Goal: Transaction & Acquisition: Purchase product/service

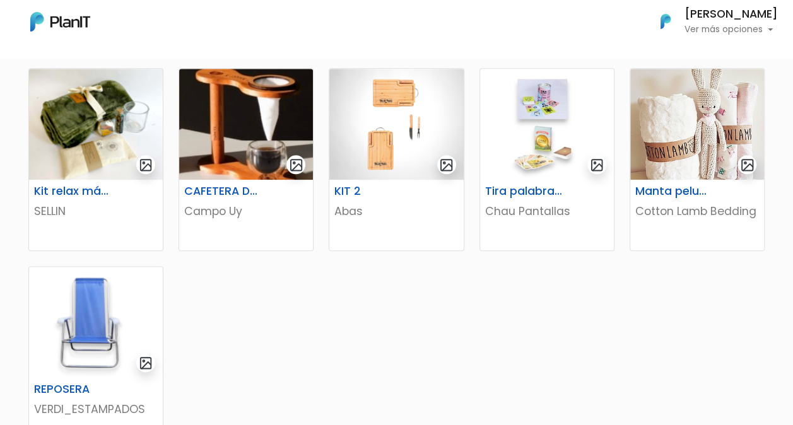
scroll to position [631, 0]
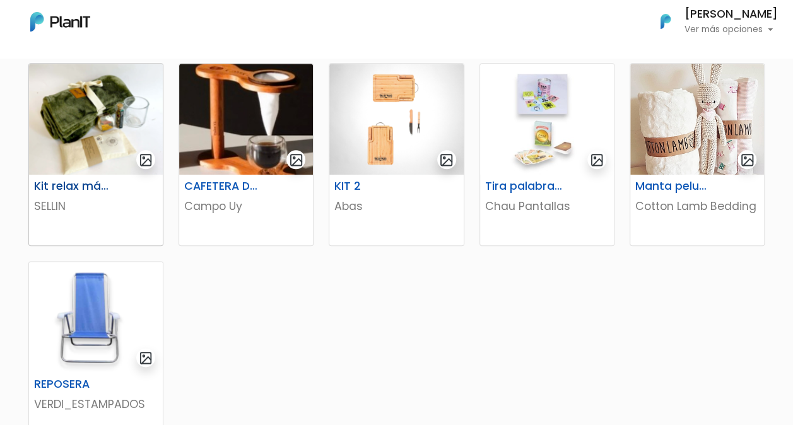
click at [105, 141] on img at bounding box center [96, 119] width 134 height 111
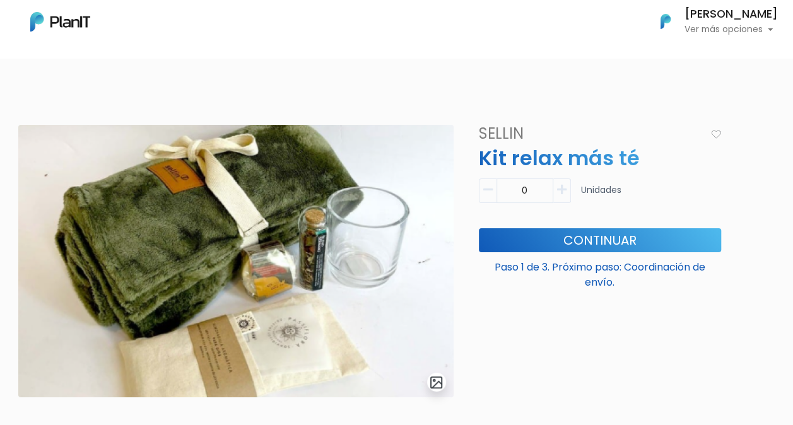
click at [563, 185] on icon "button" at bounding box center [561, 189] width 9 height 11
type input "1"
click at [588, 238] on button "Continuar" at bounding box center [600, 240] width 242 height 24
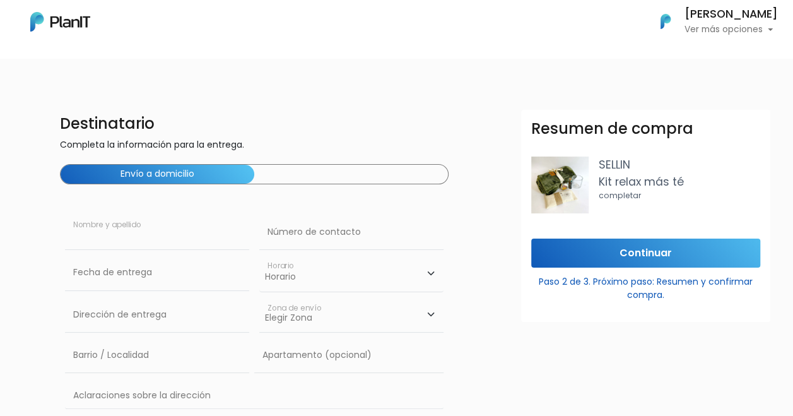
click at [205, 232] on input "text" at bounding box center [157, 231] width 184 height 35
type input "[PERSON_NAME]"
click at [294, 232] on input "text" at bounding box center [351, 231] width 184 height 35
type input "93719628"
type input "Surraco 2971 003"
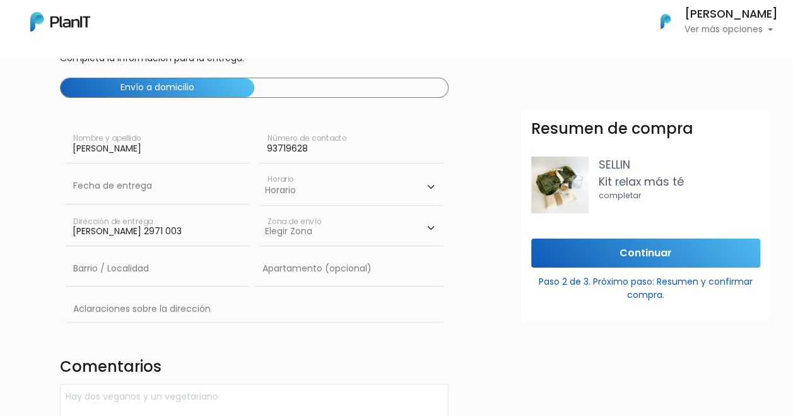
scroll to position [126, 0]
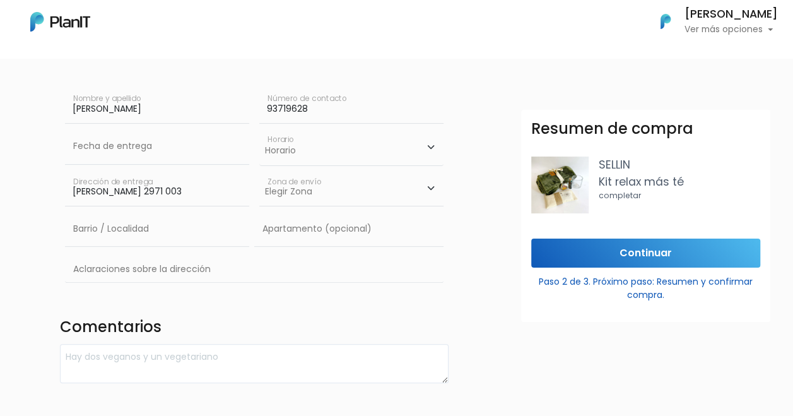
drag, startPoint x: 125, startPoint y: 190, endPoint x: 38, endPoint y: 185, distance: 86.6
click at [38, 185] on div "Destinatario Completa la información para la entrega. Envío a domicilio Abraham…" at bounding box center [396, 183] width 808 height 399
click at [182, 182] on input "Surraco 2971 003" at bounding box center [157, 188] width 184 height 35
click at [311, 201] on select "Elegir Zona Zona américa Oficina Montevideo" at bounding box center [351, 188] width 184 height 35
select select "10"
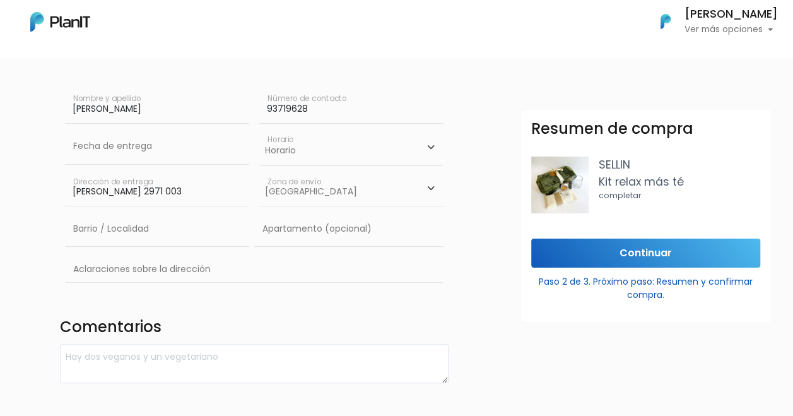
click at [259, 171] on select "Elegir Zona Zona américa Oficina Montevideo" at bounding box center [351, 188] width 184 height 35
click at [308, 143] on select "Horario 08:00 - 10:00 10:00 - 12:00 14:00 - 16:00 16:00 - 18:00" at bounding box center [351, 147] width 184 height 37
select select "0"
click at [259, 129] on select "Horario 08:00 - 10:00 10:00 - 12:00 14:00 - 16:00 16:00 - 18:00" at bounding box center [351, 147] width 184 height 37
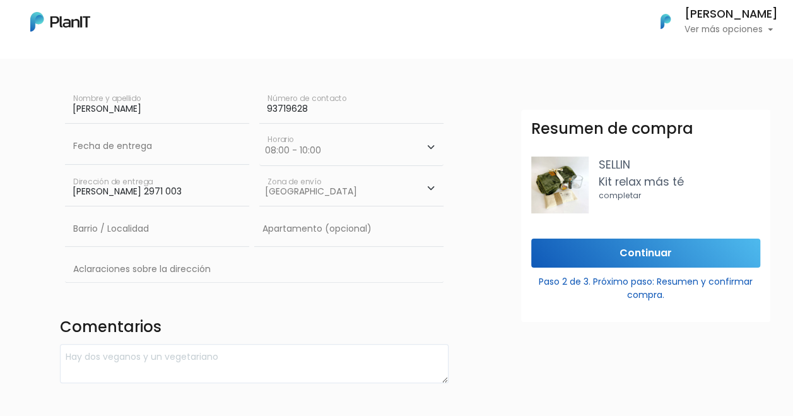
drag, startPoint x: 151, startPoint y: 192, endPoint x: -3, endPoint y: 197, distance: 154.0
click at [0, 197] on html "Mis Compras Mi Lista Editar Información Cerrar Sesión Abraham Barcaza Ver más o…" at bounding box center [396, 82] width 793 height 416
type input "constituyente"
click at [136, 153] on input "text" at bounding box center [157, 146] width 184 height 35
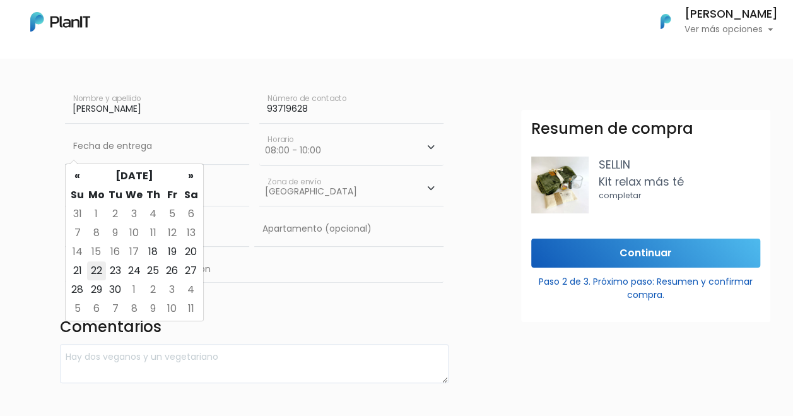
click at [95, 266] on td "22" at bounding box center [96, 270] width 19 height 19
type input "22/09/2025"
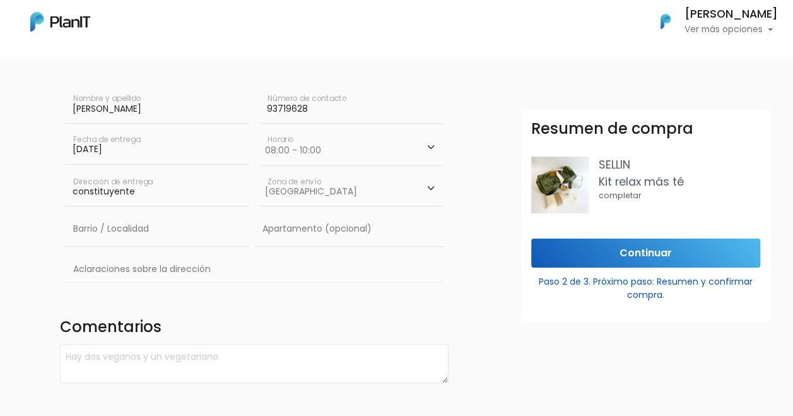
click at [289, 149] on select "Horario 08:00 - 10:00 10:00 - 12:00 14:00 - 16:00 16:00 - 18:00" at bounding box center [351, 147] width 184 height 37
select select "2"
click at [259, 129] on select "Horario 08:00 - 10:00 10:00 - 12:00 14:00 - 16:00 16:00 - 18:00" at bounding box center [351, 147] width 184 height 37
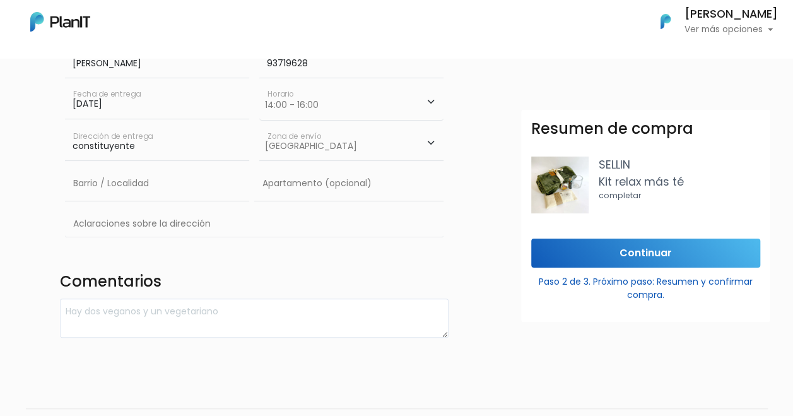
scroll to position [207, 0]
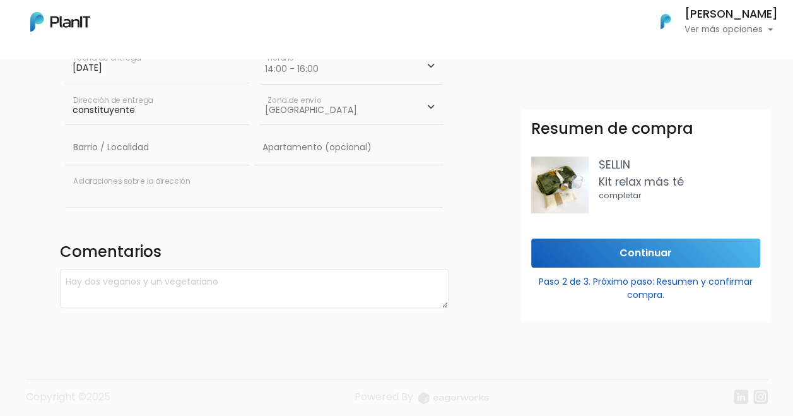
click at [166, 175] on input "text" at bounding box center [254, 188] width 379 height 37
drag, startPoint x: 106, startPoint y: 197, endPoint x: 20, endPoint y: 197, distance: 85.8
click at [20, 197] on div "Destinatario Completa la información para la entrega. Envío a domicilio Abraham…" at bounding box center [396, 104] width 808 height 405
type input "e"
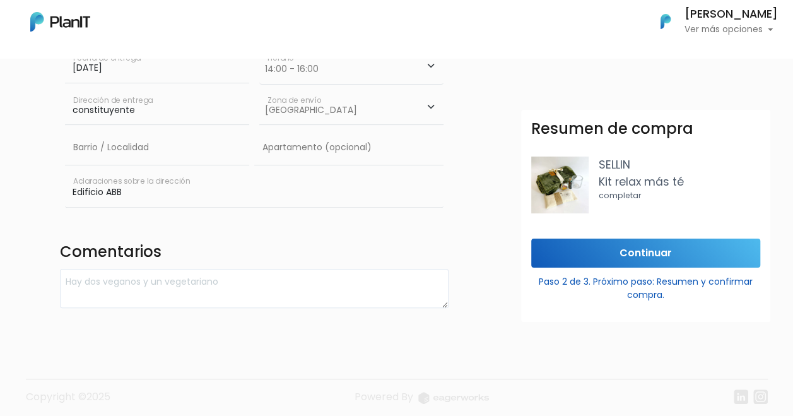
type input "Edificio ABB"
click at [599, 258] on input "Continuar" at bounding box center [645, 253] width 229 height 30
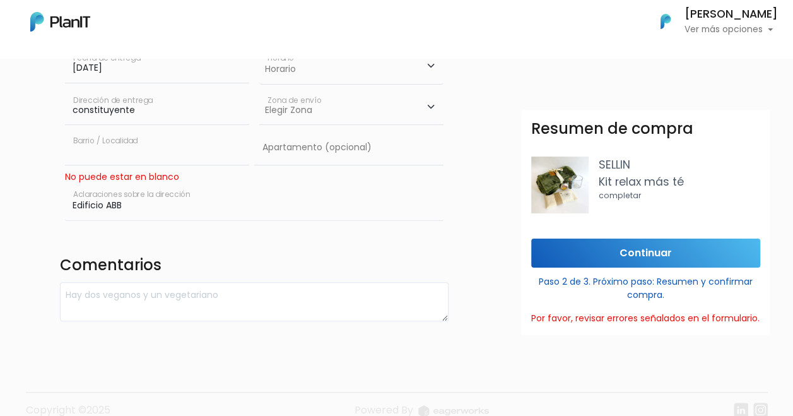
click at [127, 142] on input "text" at bounding box center [157, 147] width 184 height 35
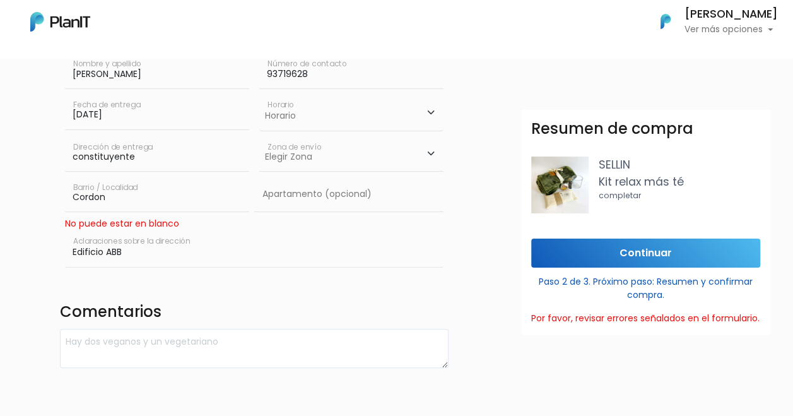
scroll to position [144, 0]
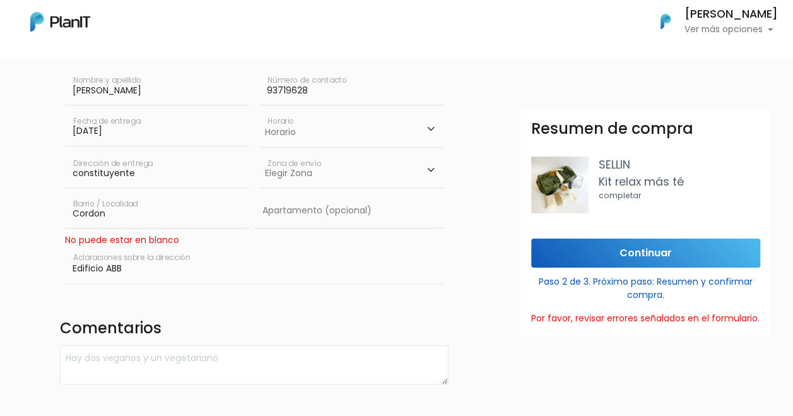
type input "Cordon"
click at [159, 172] on input "constituyente" at bounding box center [157, 170] width 184 height 35
click at [179, 170] on input "constituyente" at bounding box center [157, 170] width 184 height 35
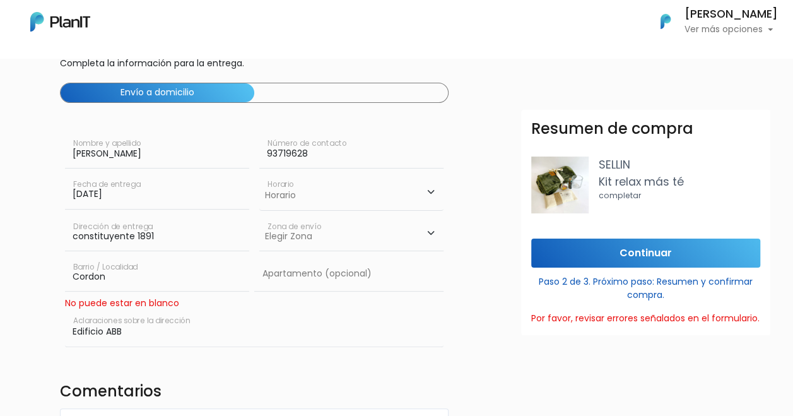
scroll to position [0, 0]
type input "constituyente 1891"
click at [536, 259] on input "Continuar" at bounding box center [645, 253] width 229 height 30
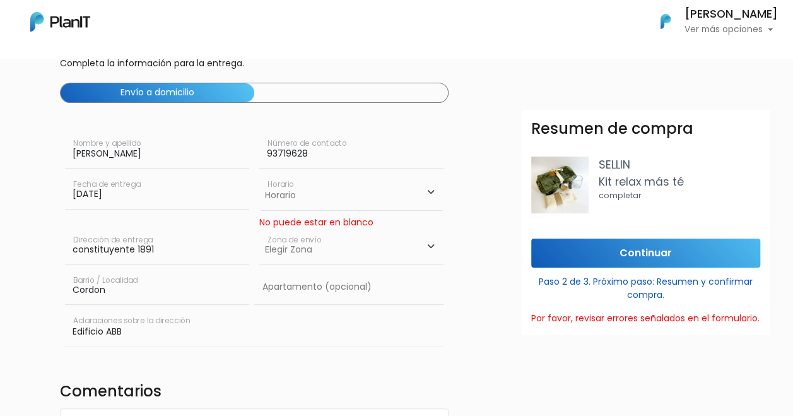
click at [363, 248] on select "Elegir Zona Zona américa Oficina Montevideo" at bounding box center [351, 246] width 184 height 35
click at [259, 229] on select "Elegir Zona Zona américa Oficina Montevideo" at bounding box center [351, 246] width 184 height 35
click at [351, 235] on select "Elegir Zona Zona américa Oficina Montevideo" at bounding box center [351, 246] width 184 height 35
select select "10"
click at [259, 229] on select "Elegir Zona Zona américa Oficina Montevideo" at bounding box center [351, 246] width 184 height 35
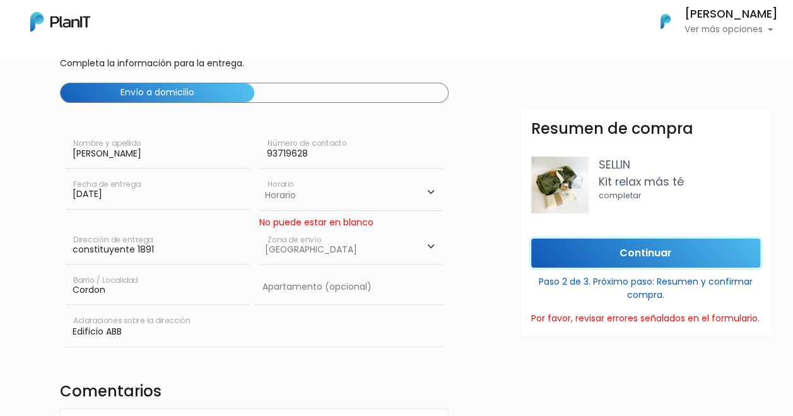
click at [581, 248] on input "Continuar" at bounding box center [645, 253] width 229 height 30
click at [351, 197] on select "Horario 08:00 - 10:00 10:00 - 12:00 14:00 - 16:00 16:00 - 18:00" at bounding box center [351, 191] width 184 height 37
select select "2"
click at [259, 173] on select "Horario 08:00 - 10:00 10:00 - 12:00 14:00 - 16:00 16:00 - 18:00" at bounding box center [351, 191] width 184 height 37
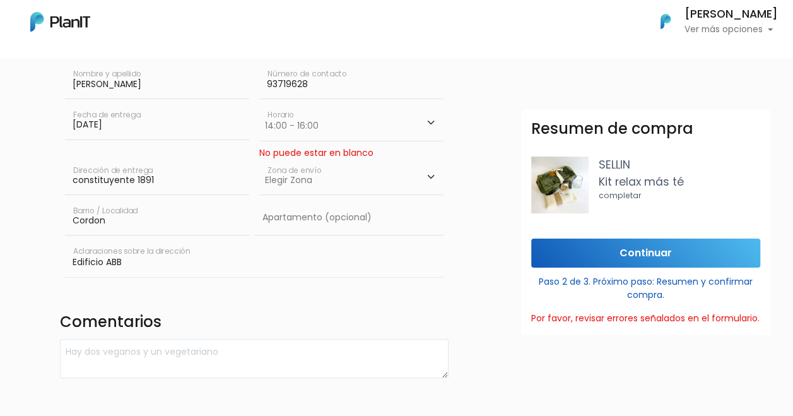
scroll to position [207, 0]
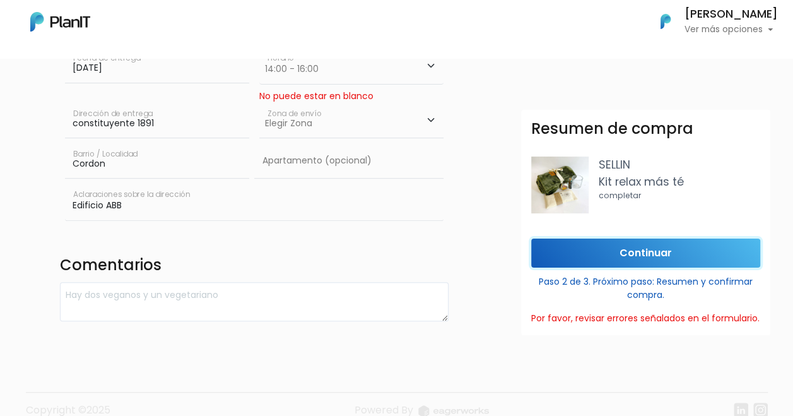
click at [548, 247] on input "Continuar" at bounding box center [645, 253] width 229 height 30
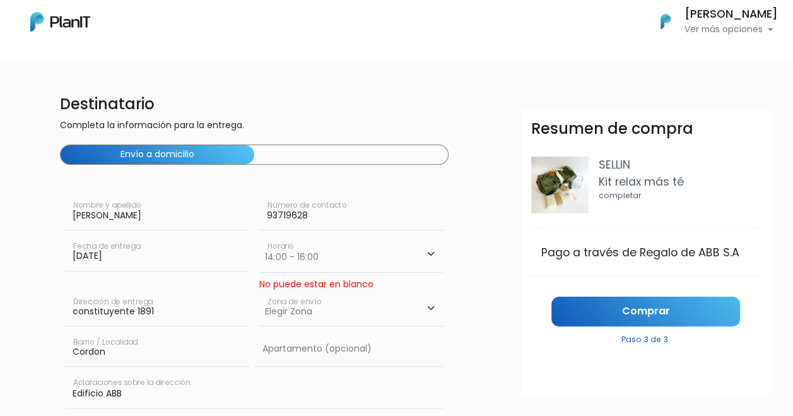
scroll to position [18, 0]
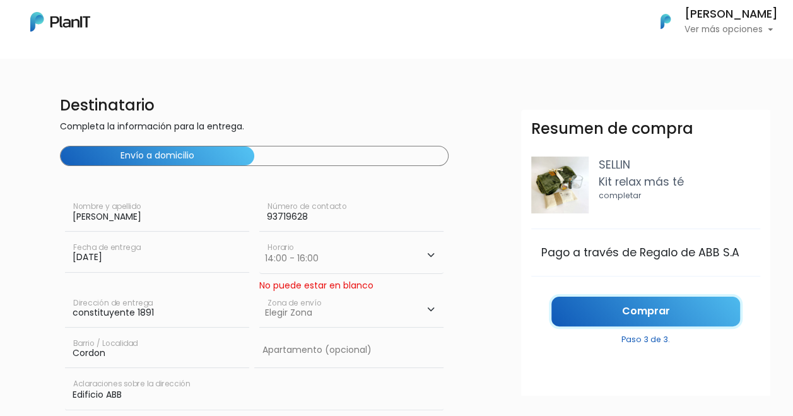
click at [571, 303] on link "Comprar" at bounding box center [645, 311] width 189 height 30
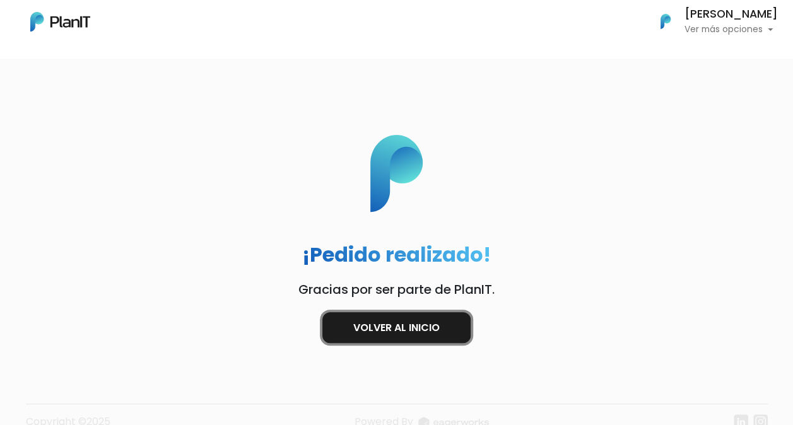
click at [382, 338] on link "Volver al inicio" at bounding box center [396, 327] width 148 height 31
